Goal: Entertainment & Leisure: Consume media (video, audio)

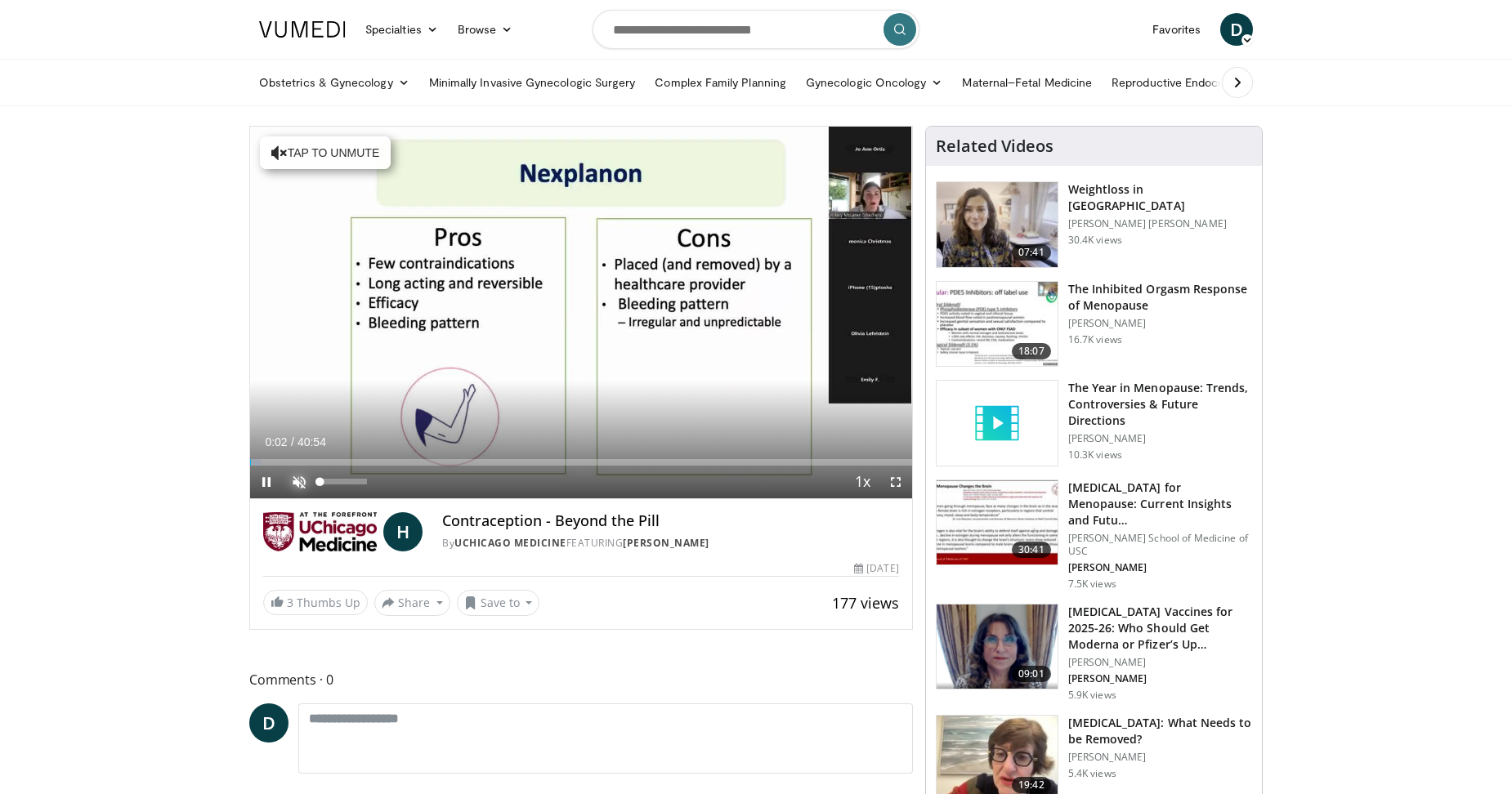
click at [300, 477] on span "Video Player" at bounding box center [299, 481] width 33 height 33
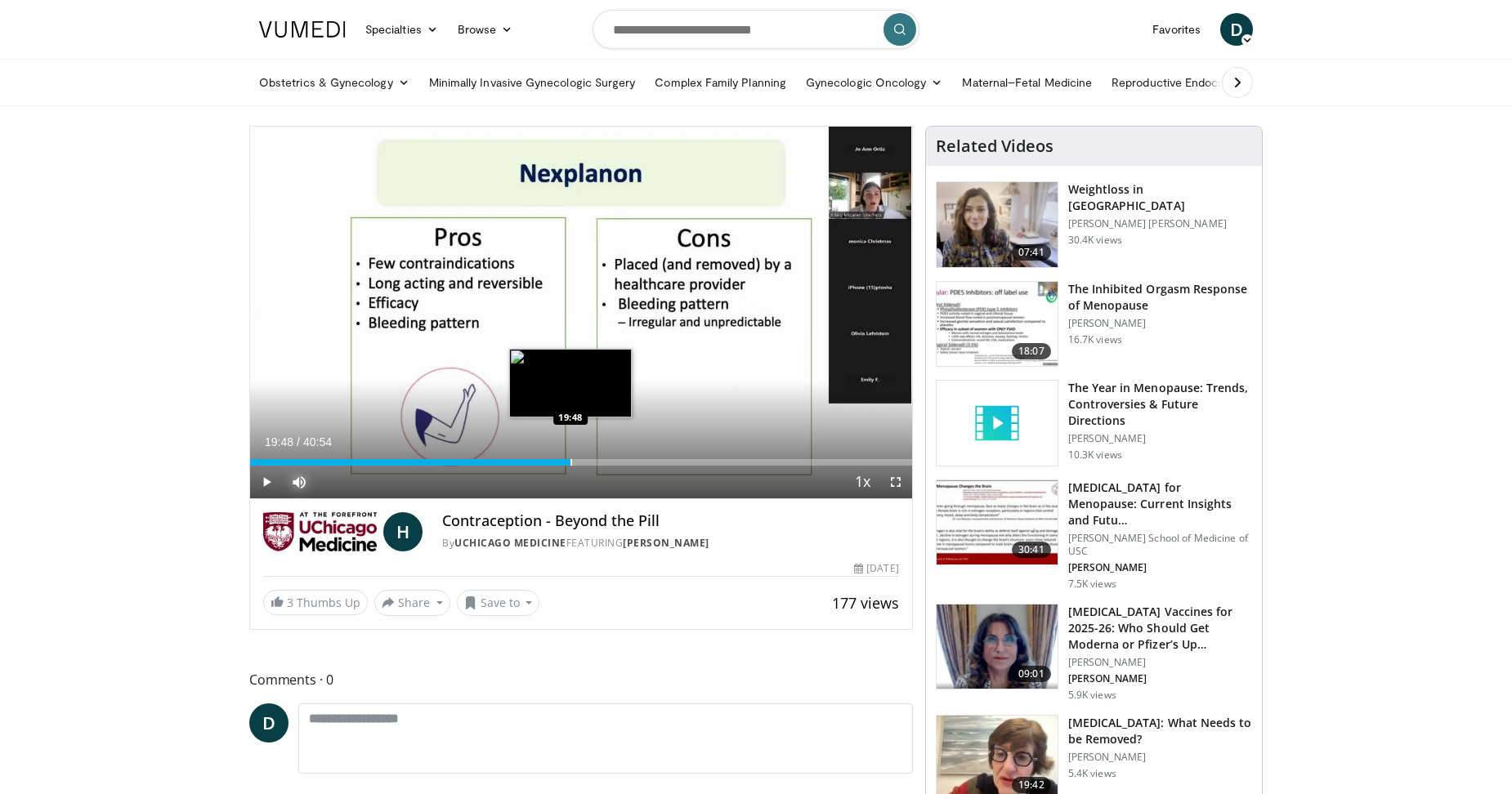
drag, startPoint x: 588, startPoint y: 460, endPoint x: 571, endPoint y: 462, distance: 17.1
click at [571, 462] on div "Progress Bar" at bounding box center [572, 463] width 2 height 7
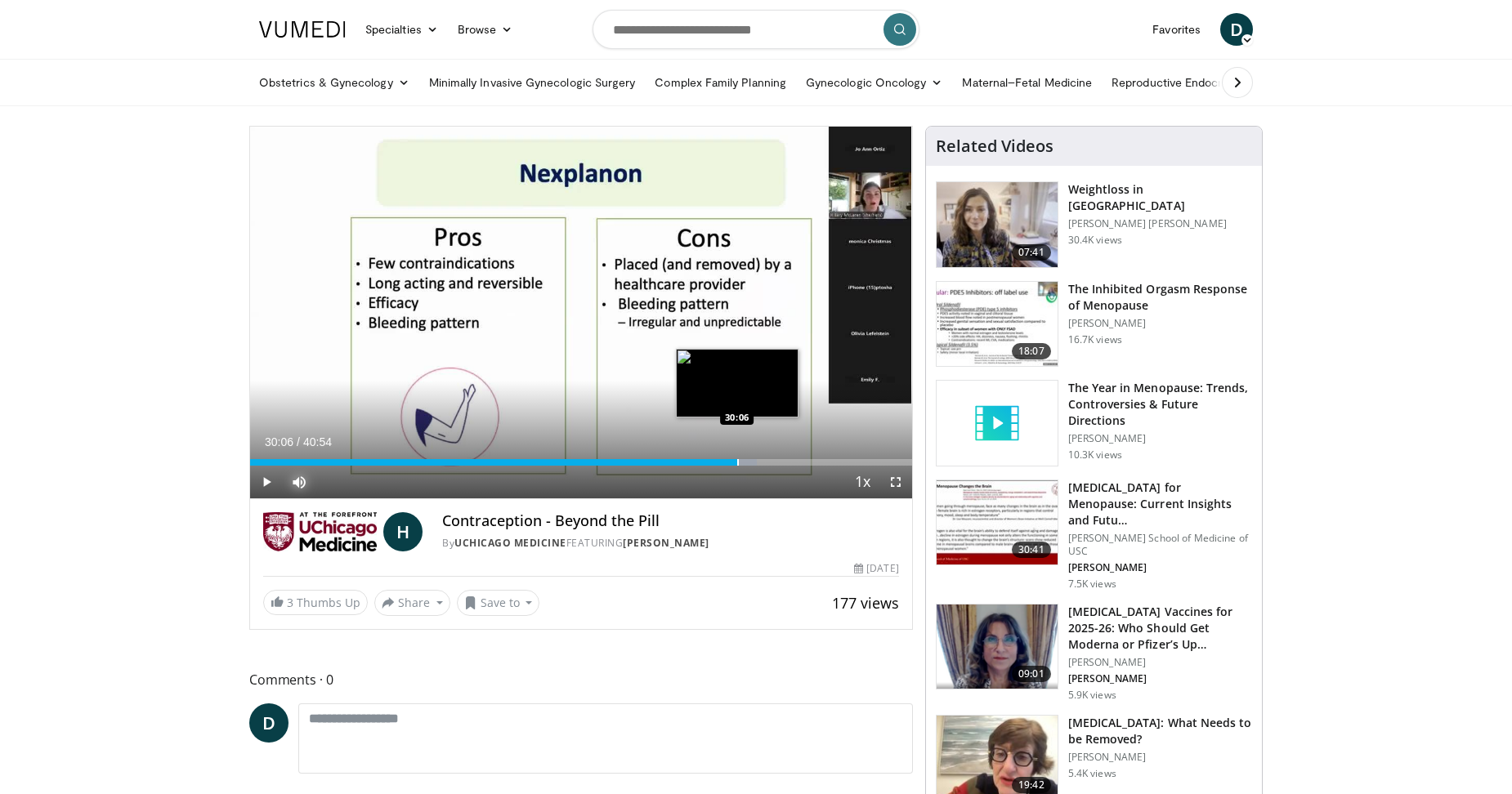
drag, startPoint x: 812, startPoint y: 460, endPoint x: 738, endPoint y: 451, distance: 74.5
click at [738, 451] on div "Loaded : 76.58% 30:06 30:06" at bounding box center [581, 458] width 662 height 16
drag, startPoint x: 738, startPoint y: 460, endPoint x: 717, endPoint y: 457, distance: 21.2
click at [717, 457] on div "Loaded : 73.21% 28:50 28:50" at bounding box center [581, 458] width 662 height 16
drag, startPoint x: 738, startPoint y: 460, endPoint x: 814, endPoint y: 465, distance: 76.2
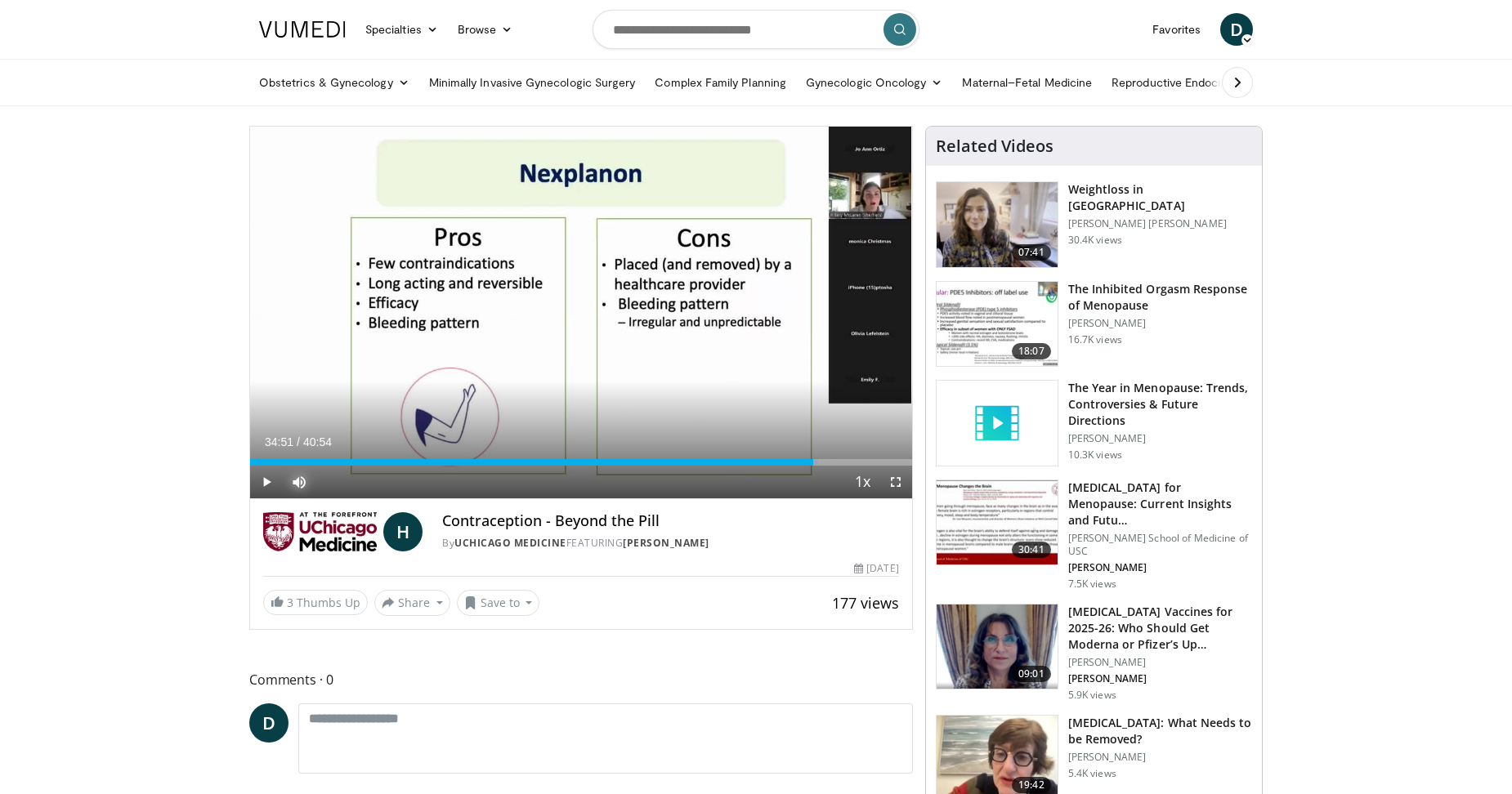
click at [814, 465] on div "Current Time 34:51 / Duration 40:54 Play Skip Backward Skip Forward Mute 18% Lo…" at bounding box center [581, 481] width 662 height 33
